Goal: Information Seeking & Learning: Learn about a topic

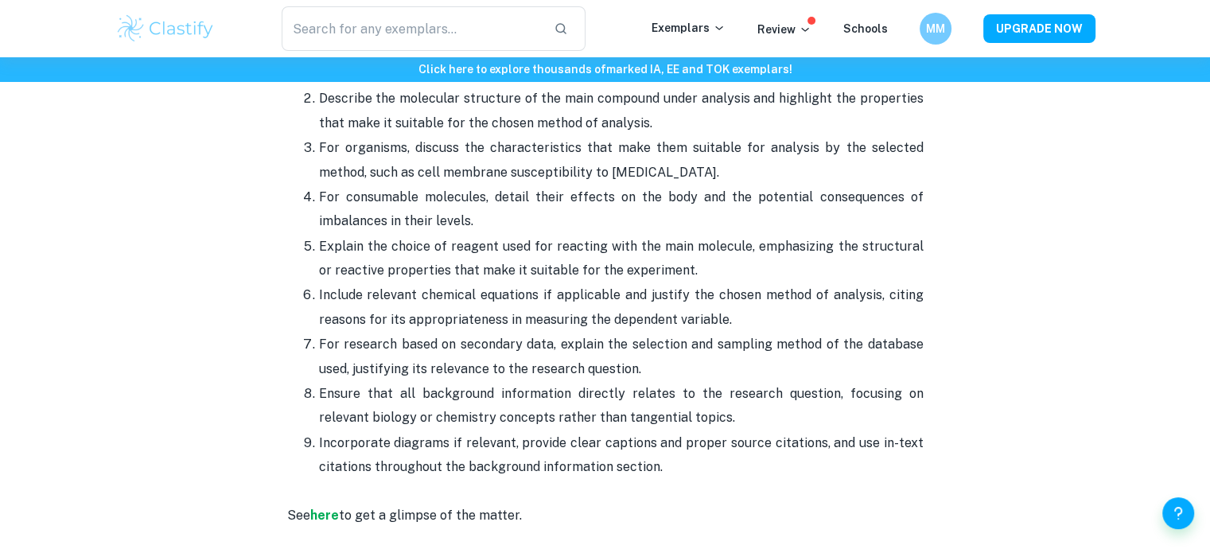
scroll to position [1750, 0]
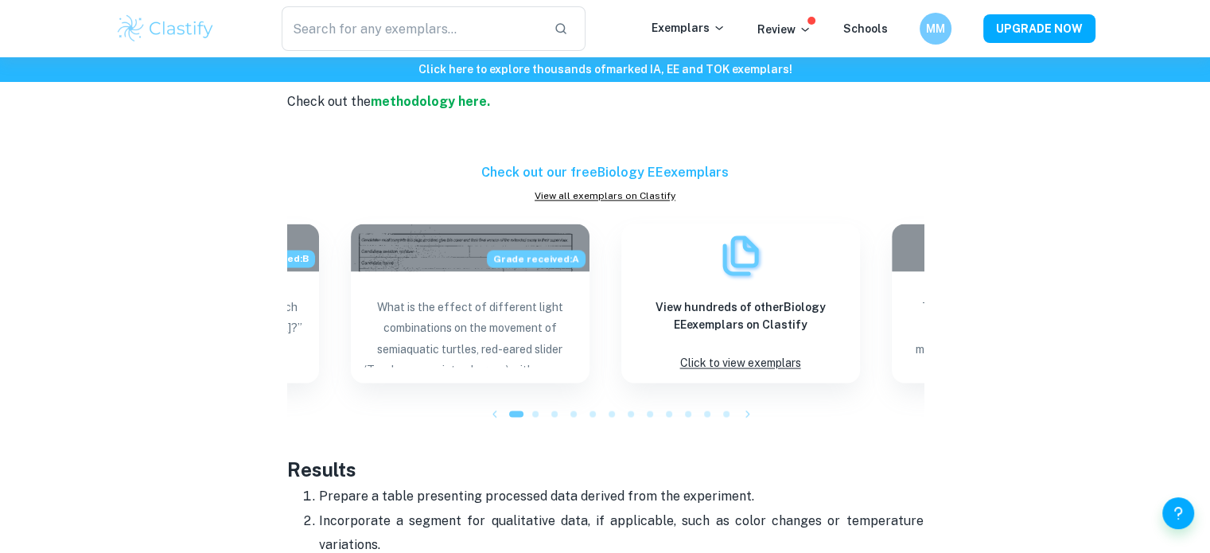
scroll to position [2386, 0]
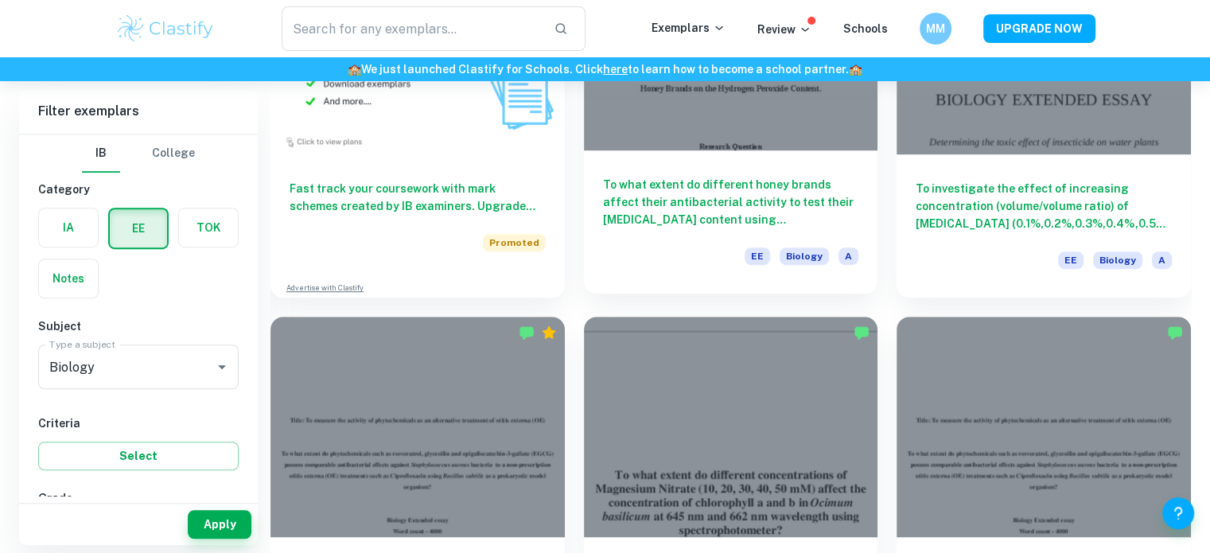
scroll to position [1028, 0]
